Goal: Task Accomplishment & Management: Use online tool/utility

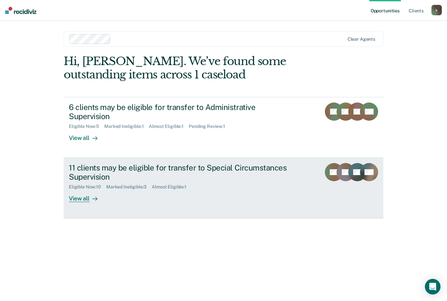
click at [86, 197] on div "View all" at bounding box center [87, 195] width 36 height 13
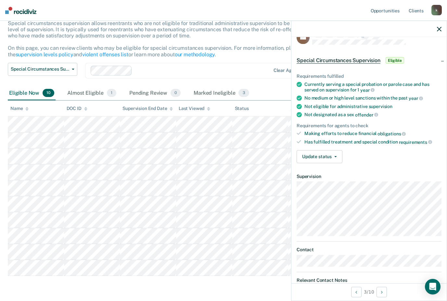
scroll to position [16, 0]
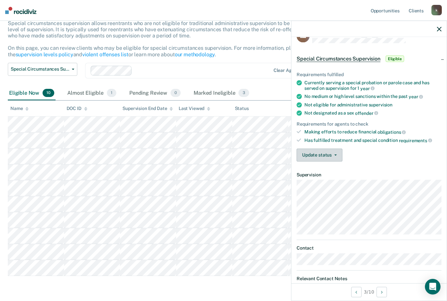
click at [332, 154] on span "button" at bounding box center [334, 154] width 5 height 1
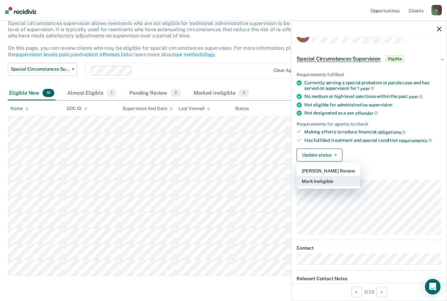
click at [332, 179] on button "Mark Ineligible" at bounding box center [329, 180] width 64 height 10
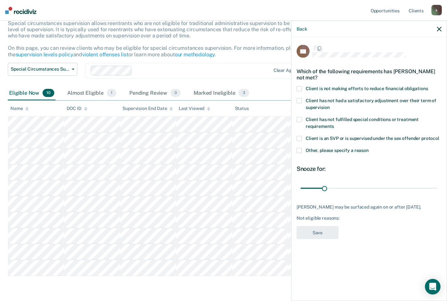
scroll to position [0, 0]
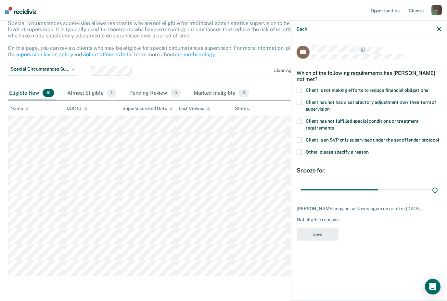
type input "180"
click at [300, 87] on span at bounding box center [299, 89] width 5 height 5
click at [428, 87] on input "Client is not making efforts to reduce financial obligations" at bounding box center [428, 87] width 0 height 0
click at [324, 232] on button "Save" at bounding box center [318, 233] width 42 height 13
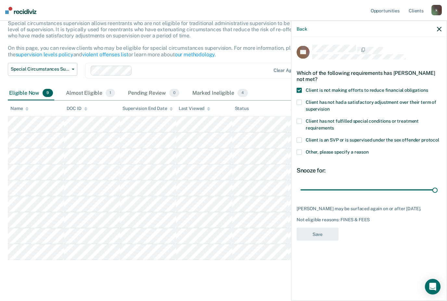
scroll to position [27, 0]
